Goal: Transaction & Acquisition: Subscribe to service/newsletter

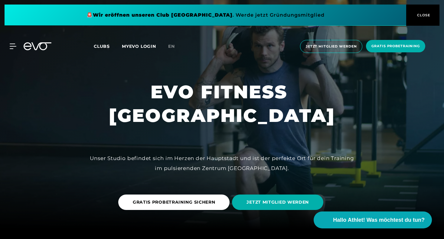
scroll to position [10, 0]
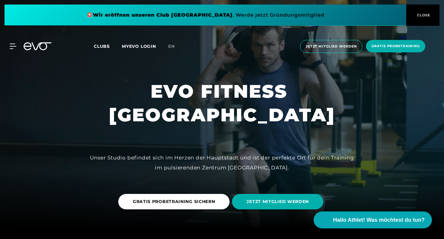
click at [429, 14] on span "CLOSE" at bounding box center [423, 14] width 15 height 5
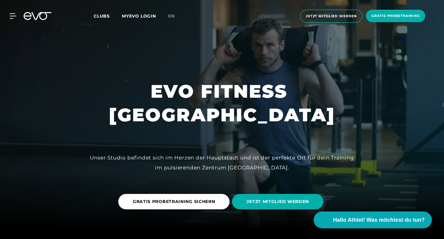
click at [101, 17] on span "Clubs" at bounding box center [102, 15] width 16 height 5
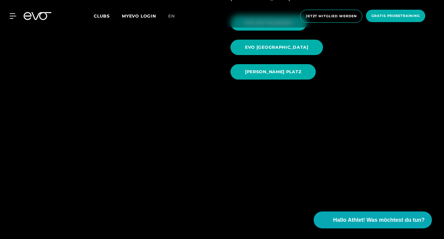
scroll to position [369, 0]
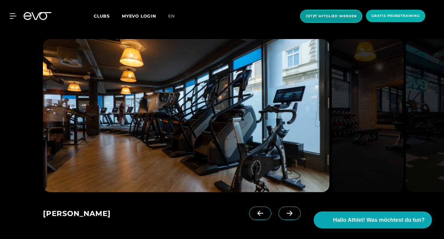
click at [322, 16] on span "Jetzt Mitglied werden" at bounding box center [331, 16] width 51 height 5
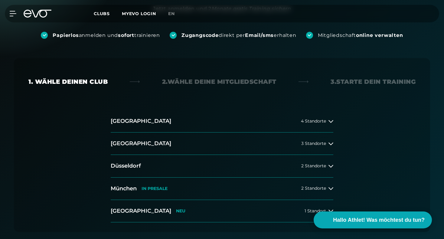
scroll to position [80, 0]
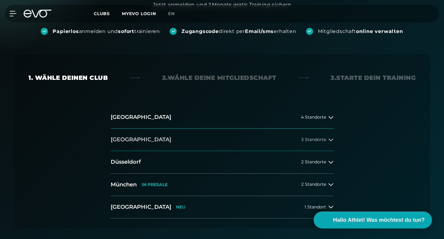
click at [318, 140] on span "3 Standorte" at bounding box center [313, 139] width 25 height 5
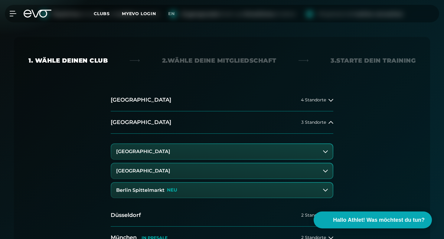
scroll to position [98, 0]
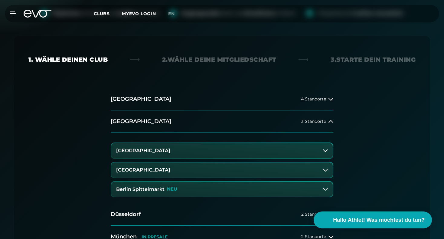
click at [326, 150] on icon at bounding box center [325, 150] width 5 height 5
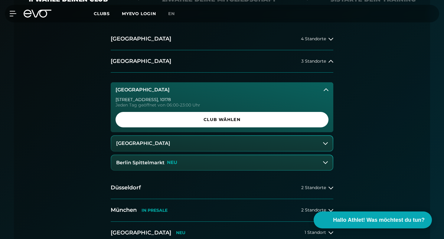
scroll to position [158, 0]
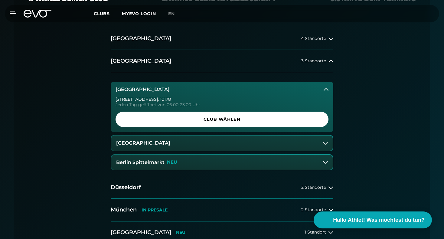
click at [326, 143] on icon at bounding box center [325, 143] width 5 height 5
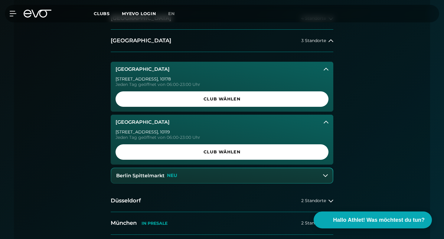
scroll to position [179, 0]
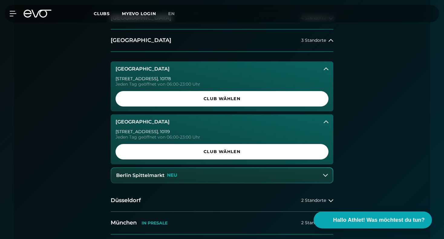
click at [325, 175] on icon at bounding box center [325, 175] width 5 height 3
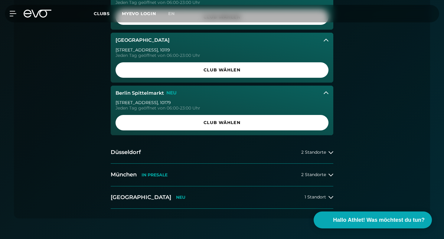
scroll to position [266, 0]
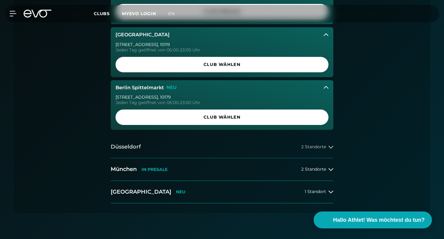
click at [331, 148] on icon at bounding box center [331, 147] width 5 height 5
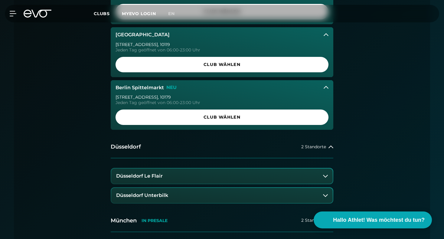
click at [325, 174] on icon at bounding box center [325, 176] width 5 height 5
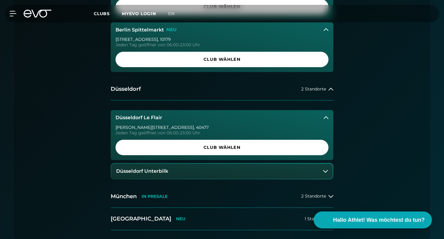
scroll to position [324, 0]
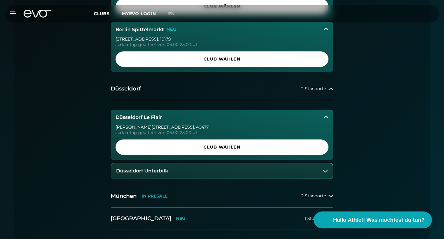
click at [326, 169] on icon at bounding box center [325, 171] width 5 height 5
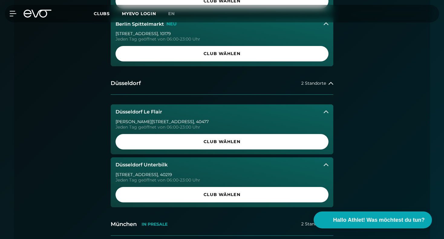
scroll to position [330, 0]
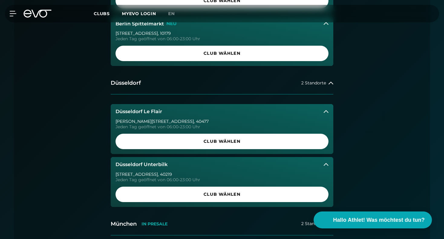
click at [327, 164] on icon at bounding box center [326, 164] width 5 height 5
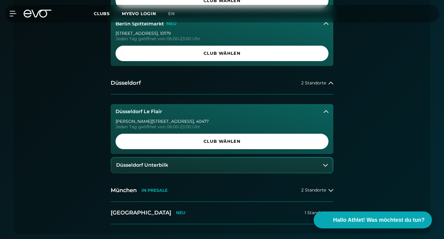
click at [326, 111] on icon at bounding box center [326, 111] width 5 height 5
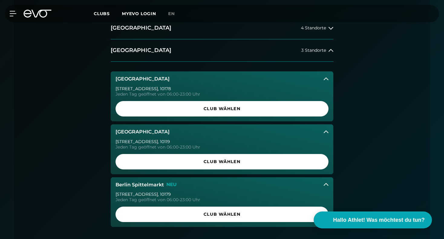
scroll to position [169, 0]
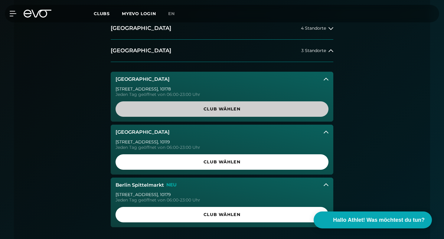
click at [229, 108] on span "Club wählen" at bounding box center [222, 109] width 184 height 6
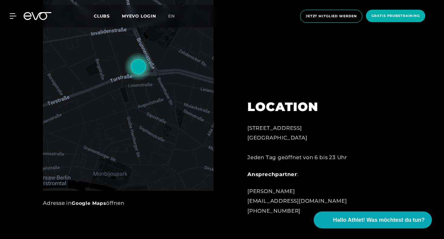
scroll to position [314, 0]
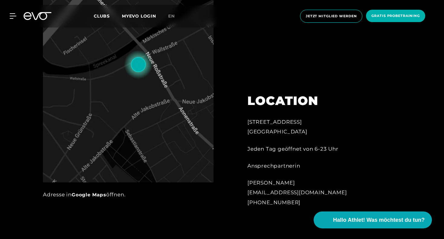
scroll to position [322, 0]
